Goal: Task Accomplishment & Management: Manage account settings

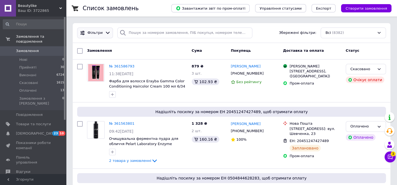
click at [89, 36] on div "Фільтри" at bounding box center [94, 33] width 33 height 6
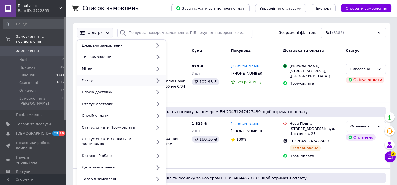
click at [95, 83] on div "Статус" at bounding box center [116, 80] width 72 height 5
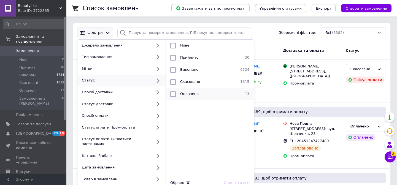
click at [188, 92] on span "Оплачено" at bounding box center [189, 94] width 18 height 4
checkbox input "true"
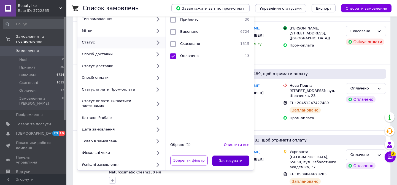
scroll to position [75, 0]
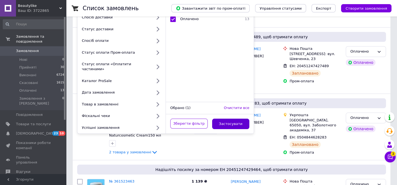
click at [239, 119] on button "Застосувати" at bounding box center [230, 124] width 37 height 11
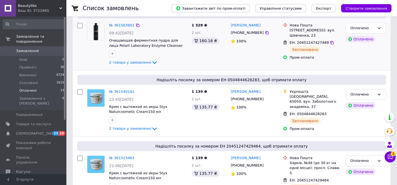
click at [227, 68] on div "1 328 ₴ 2 шт. 160.16 ₴" at bounding box center [208, 44] width 39 height 47
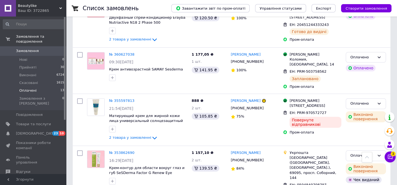
scroll to position [598, 0]
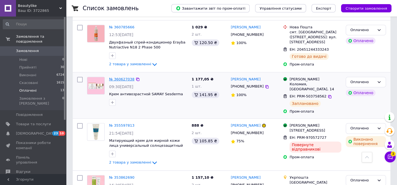
click at [118, 77] on link "№ 360627038" at bounding box center [121, 79] width 25 height 4
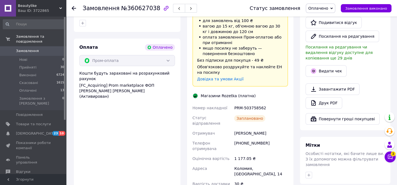
scroll to position [300, 0]
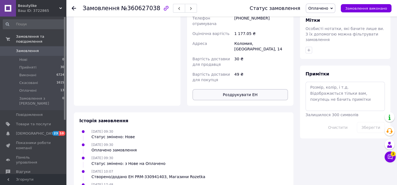
click at [241, 89] on button "Роздрукувати ЕН" at bounding box center [241, 94] width 96 height 11
click at [73, 7] on use at bounding box center [74, 8] width 4 height 4
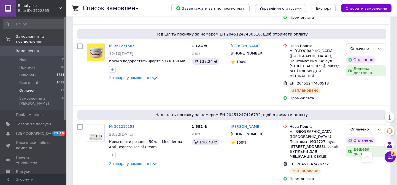
scroll to position [350, 0]
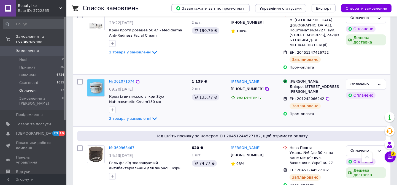
click at [119, 79] on link "№ 361071074" at bounding box center [121, 81] width 25 height 4
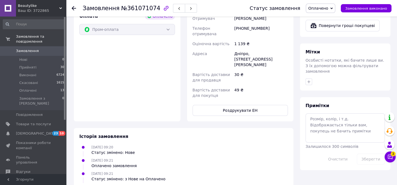
scroll to position [334, 0]
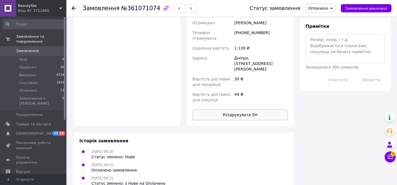
click at [256, 109] on button "Роздрукувати ЕН" at bounding box center [241, 114] width 96 height 11
click at [75, 6] on icon at bounding box center [74, 8] width 4 height 4
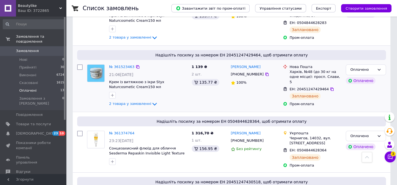
scroll to position [200, 0]
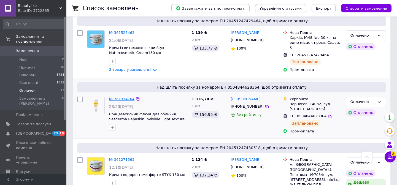
click at [126, 98] on link "№ 361374764" at bounding box center [121, 99] width 25 height 4
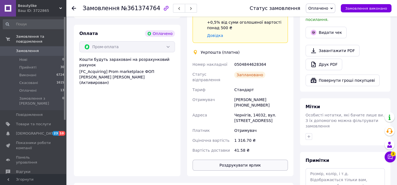
scroll to position [200, 0]
click at [267, 159] on button "Роздрукувати ярлик" at bounding box center [241, 164] width 96 height 11
click at [73, 10] on use at bounding box center [74, 8] width 4 height 4
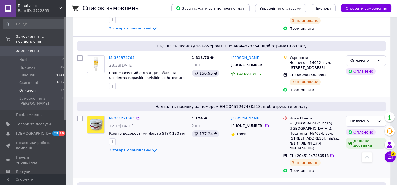
scroll to position [250, 0]
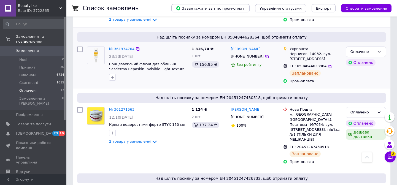
click at [187, 82] on div "№ 361374764 23:23[DATE] Сонцезахисний флюїд для обличчя Sesderma Repaskin Invis…" at bounding box center [148, 63] width 83 height 39
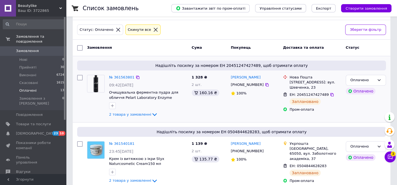
scroll to position [50, 0]
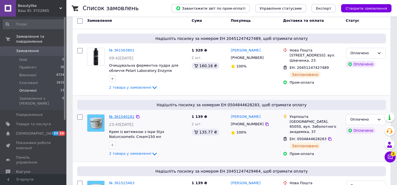
click at [117, 116] on link "№ 361540181" at bounding box center [121, 117] width 25 height 4
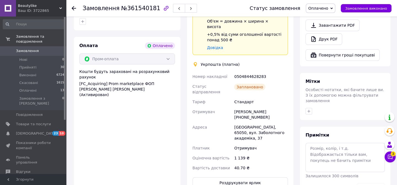
scroll to position [300, 0]
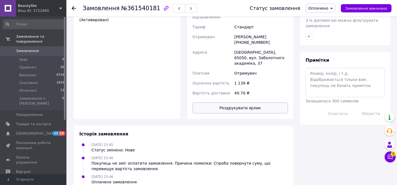
click at [248, 102] on button "Роздрукувати ярлик" at bounding box center [241, 107] width 96 height 11
click at [73, 9] on icon at bounding box center [74, 8] width 4 height 4
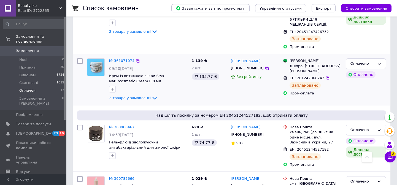
scroll to position [501, 0]
